Goal: Task Accomplishment & Management: Use online tool/utility

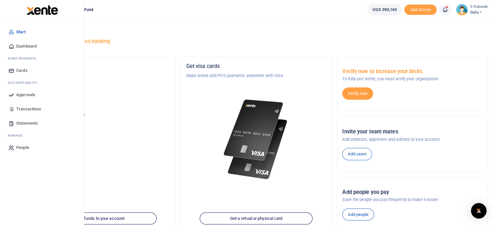
click at [24, 95] on span "Approvals" at bounding box center [25, 95] width 19 height 6
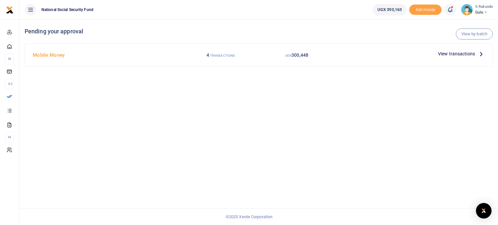
click at [481, 53] on icon at bounding box center [480, 53] width 7 height 7
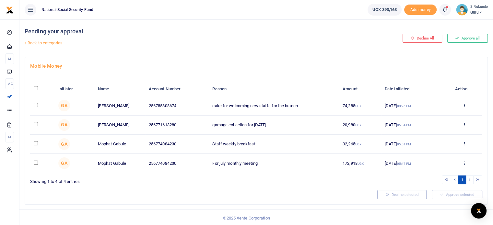
click at [35, 87] on input "\a \a : activate to sort column descending" at bounding box center [36, 88] width 4 height 4
checkbox input "true"
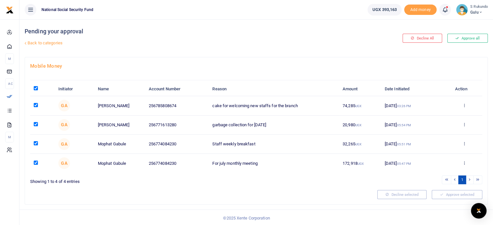
checkbox input "true"
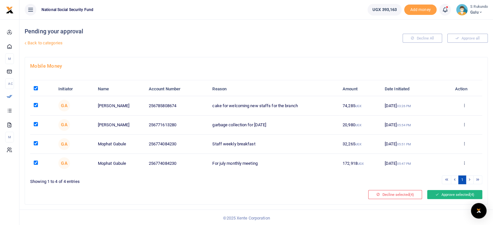
click at [447, 194] on button "Approve selected (4)" at bounding box center [454, 194] width 55 height 9
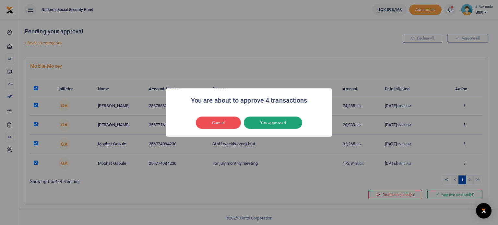
click at [283, 123] on button "Yes approve 4" at bounding box center [273, 123] width 58 height 12
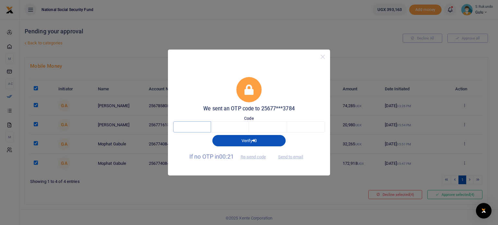
click at [206, 129] on input "text" at bounding box center [192, 127] width 38 height 11
type input "3"
type input "0"
type input "4"
type input "8"
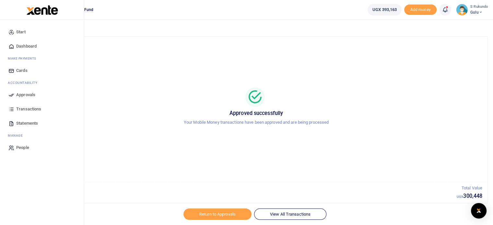
click at [30, 46] on span "Dashboard" at bounding box center [26, 46] width 20 height 6
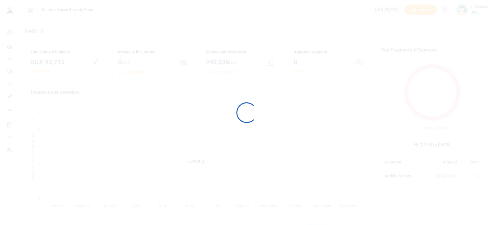
scroll to position [5, 5]
